Goal: Task Accomplishment & Management: Manage account settings

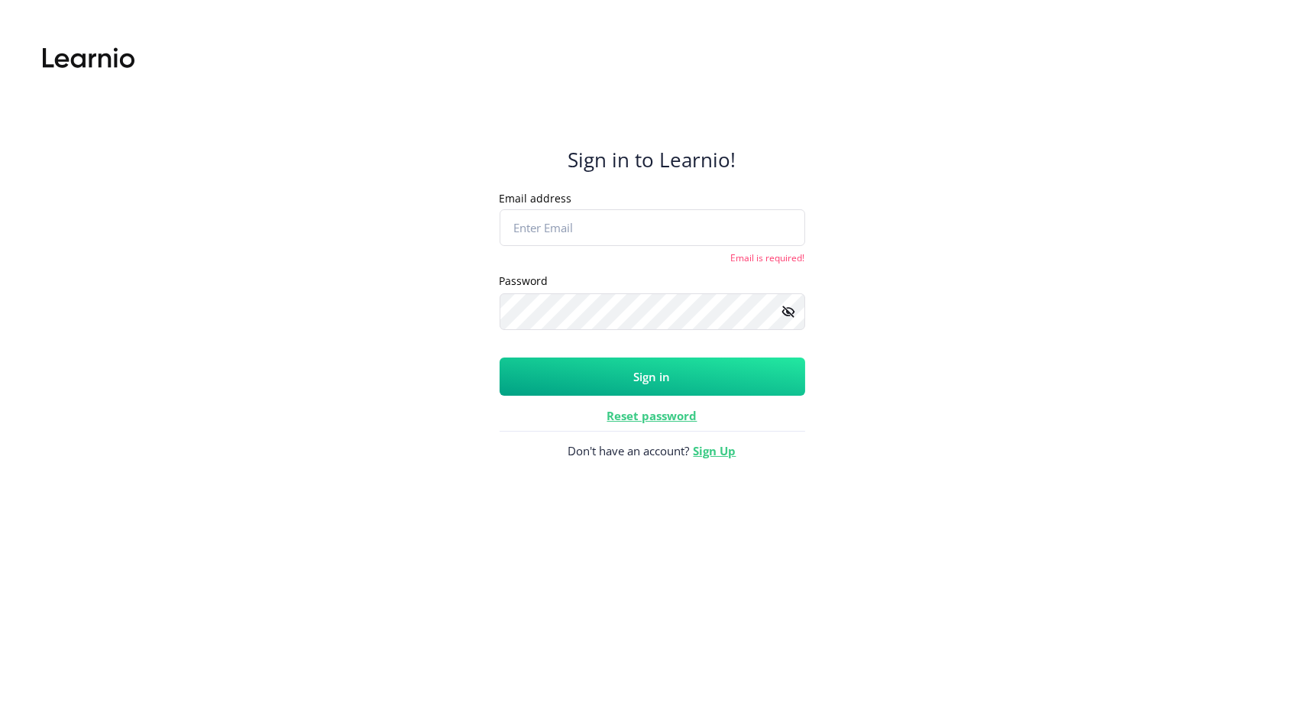
click at [886, 473] on div "Sign in to Learnio! Email address Placeholder Email is required! Password Place…" at bounding box center [651, 369] width 1249 height 684
click at [591, 224] on input "Email address" at bounding box center [651, 227] width 305 height 37
type input "[PERSON_NAME][EMAIL_ADDRESS][PERSON_NAME][DOMAIN_NAME]"
click at [349, 435] on div "Sign in to Learnio! Email address [PERSON_NAME][EMAIL_ADDRESS][PERSON_NAME][DOM…" at bounding box center [651, 369] width 1249 height 684
click at [579, 378] on button "Sign in" at bounding box center [651, 376] width 305 height 38
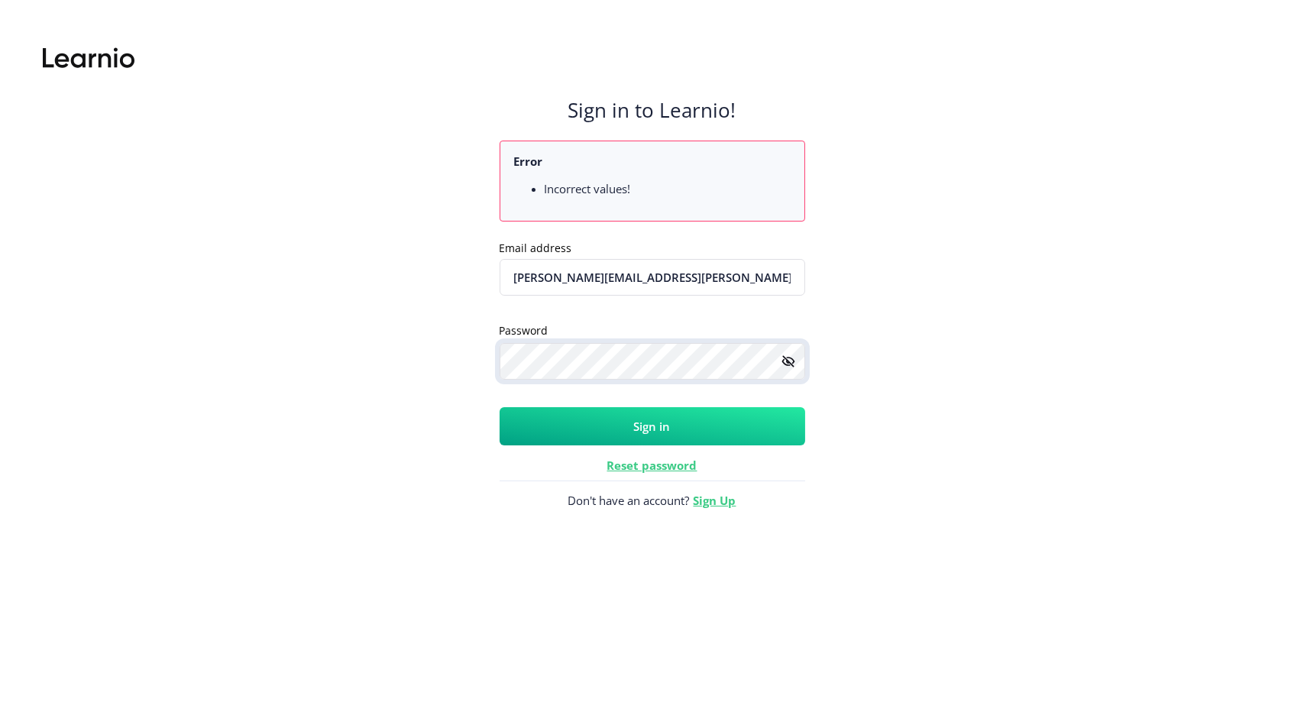
click at [406, 363] on div "Sign in to Learnio! Error Incorrect values! Email address [PERSON_NAME][EMAIL_A…" at bounding box center [651, 369] width 1249 height 684
click at [551, 420] on button "Sign in" at bounding box center [651, 426] width 305 height 38
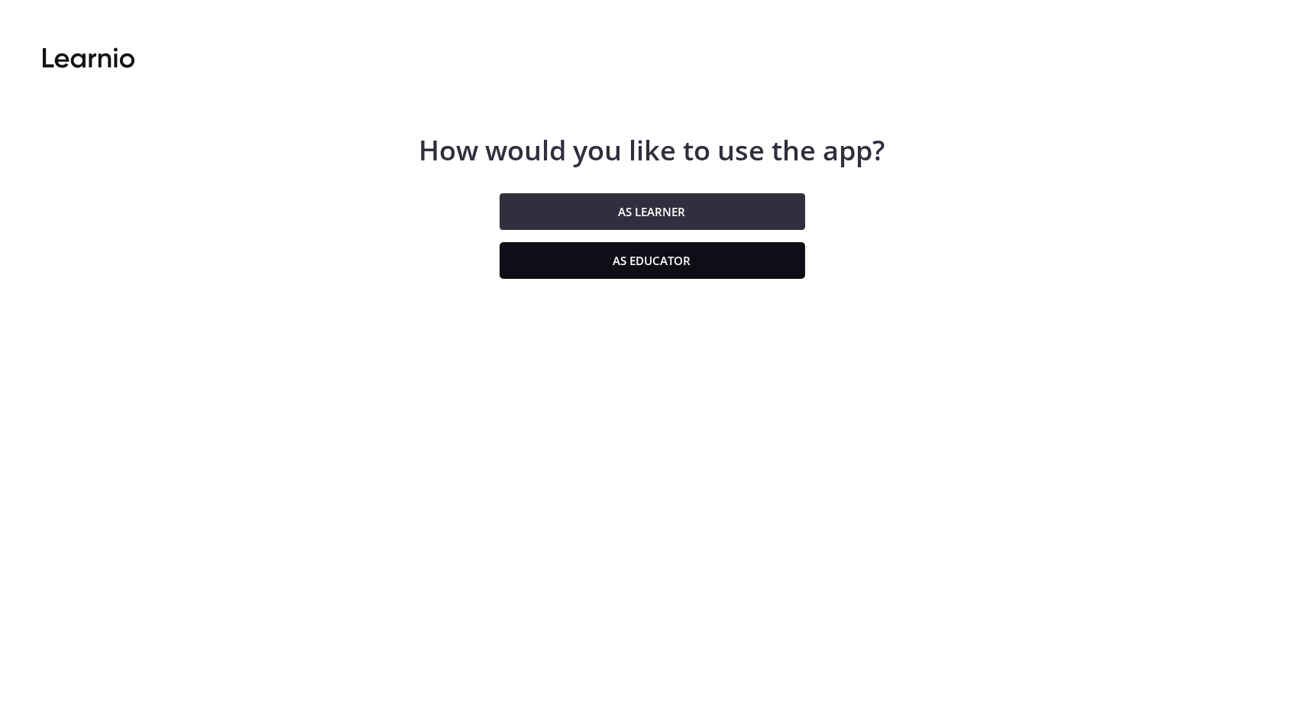
click at [563, 242] on button "As educator" at bounding box center [651, 260] width 305 height 37
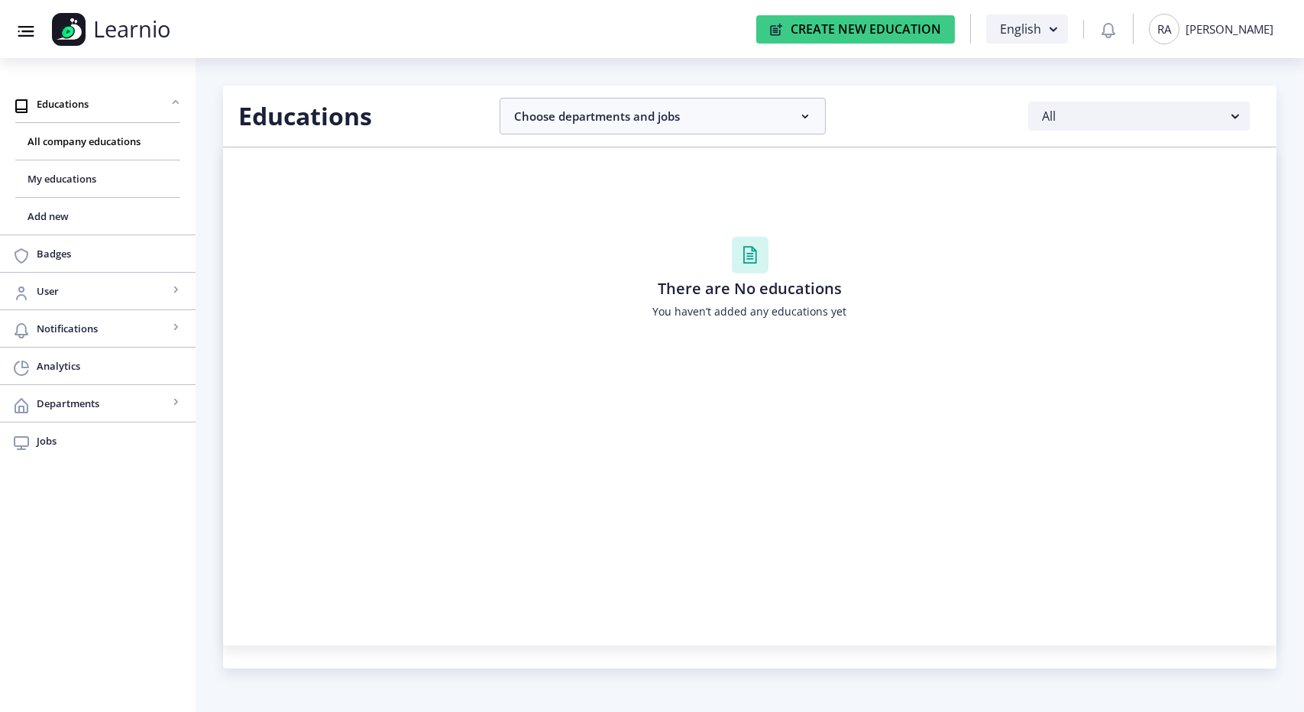
click at [1232, 28] on div "[PERSON_NAME]" at bounding box center [1229, 28] width 88 height 15
click at [1208, 140] on span "Log out" at bounding box center [1221, 149] width 98 height 18
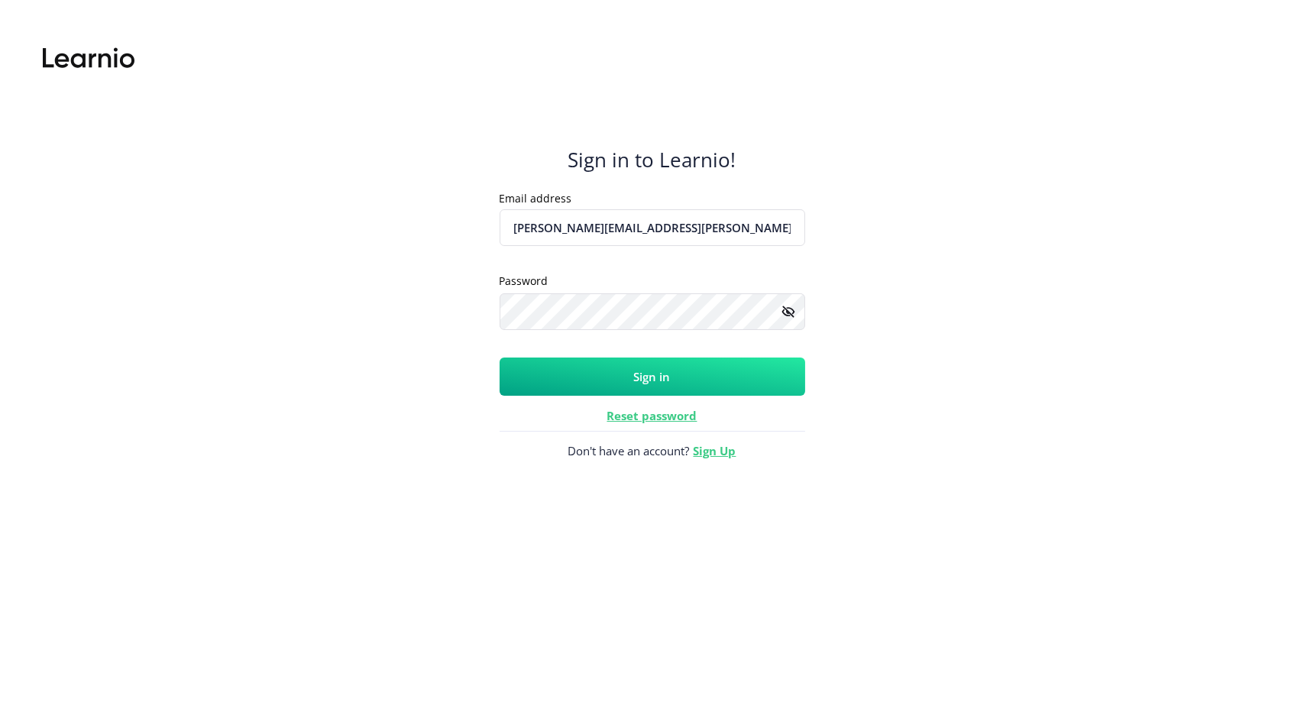
type input "[PERSON_NAME][EMAIL_ADDRESS][PERSON_NAME][DOMAIN_NAME]"
click at [548, 380] on button "Sign in" at bounding box center [651, 376] width 305 height 38
